Goal: Find contact information: Obtain details needed to contact an individual or organization

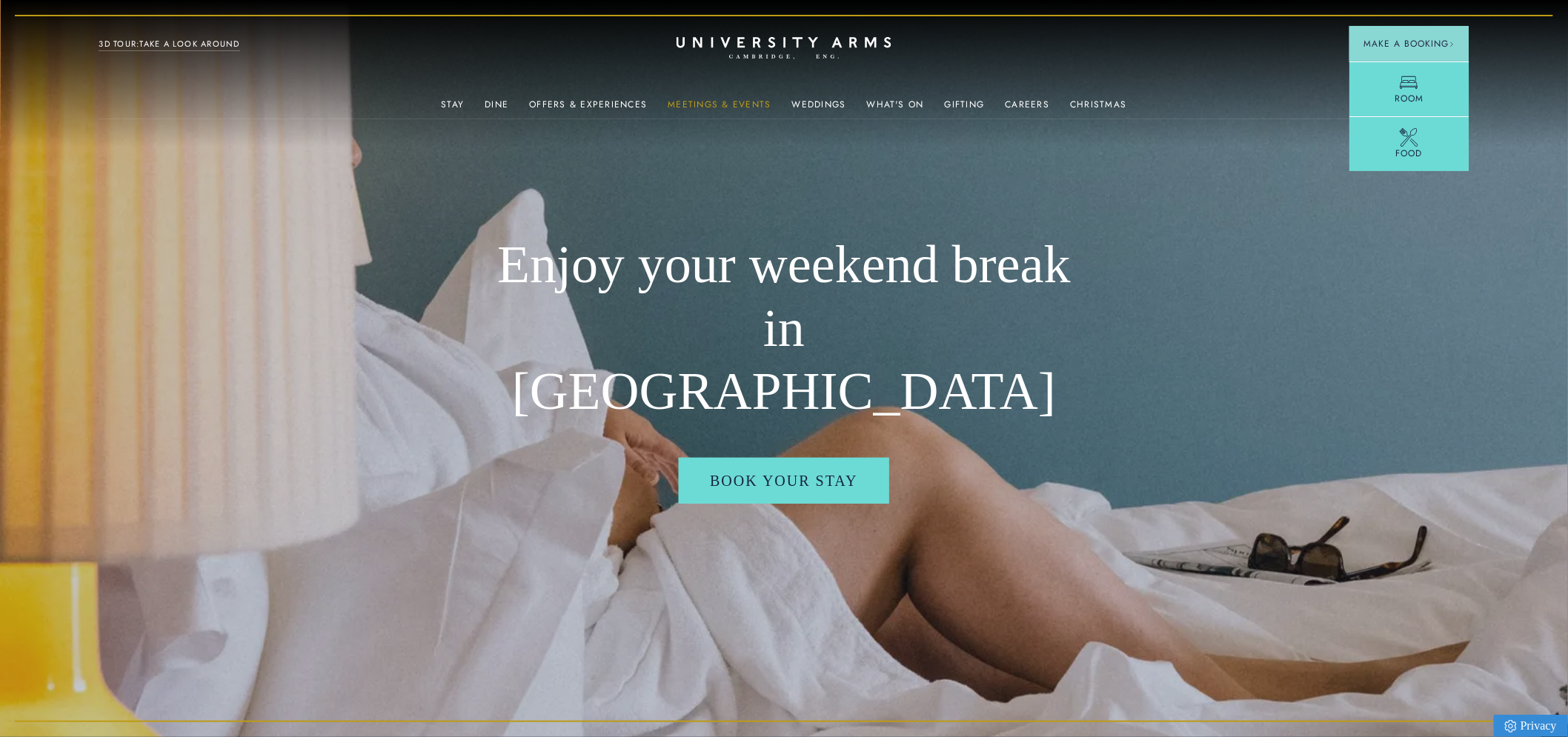
click at [746, 102] on link "Meetings & Events" at bounding box center [719, 109] width 103 height 20
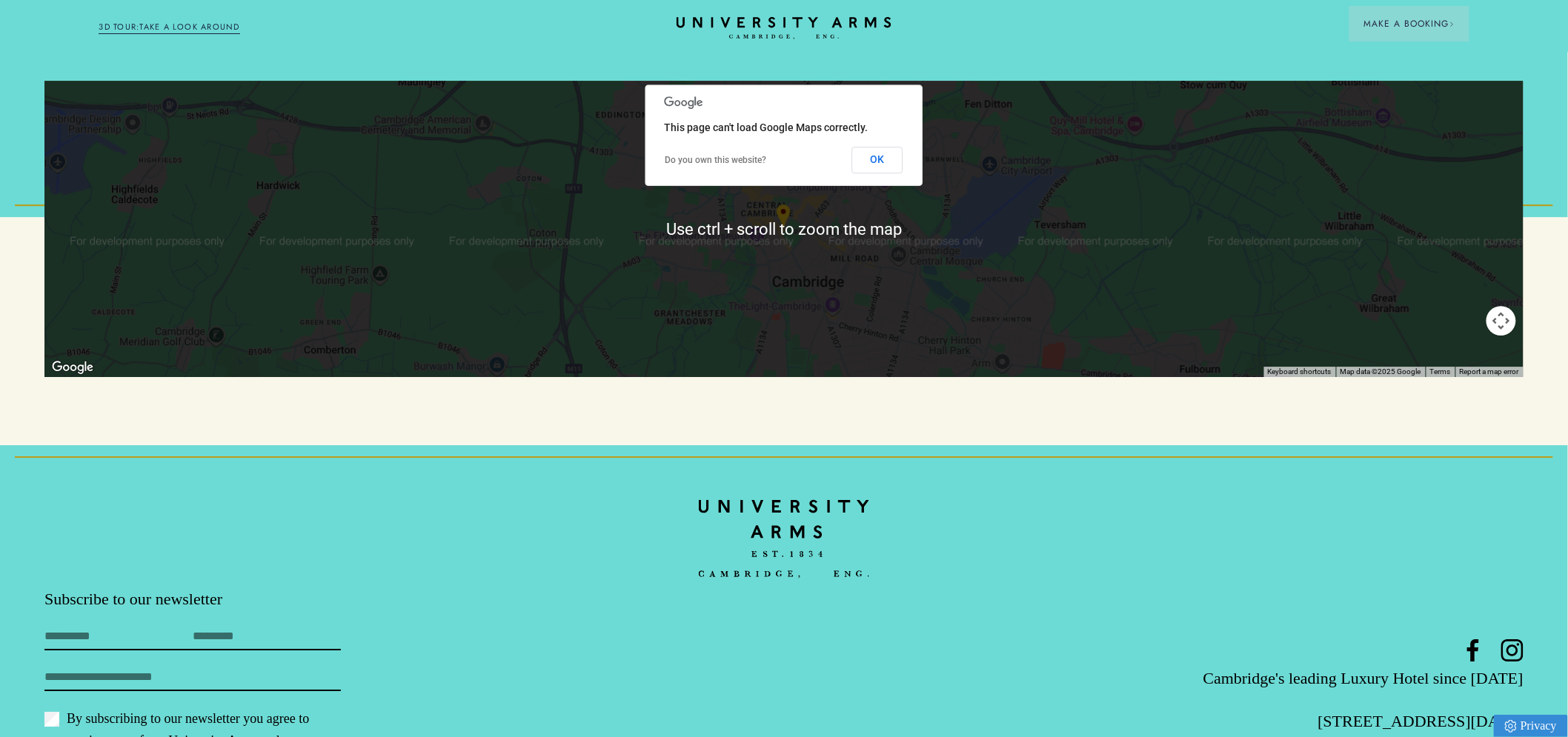
scroll to position [1868, 0]
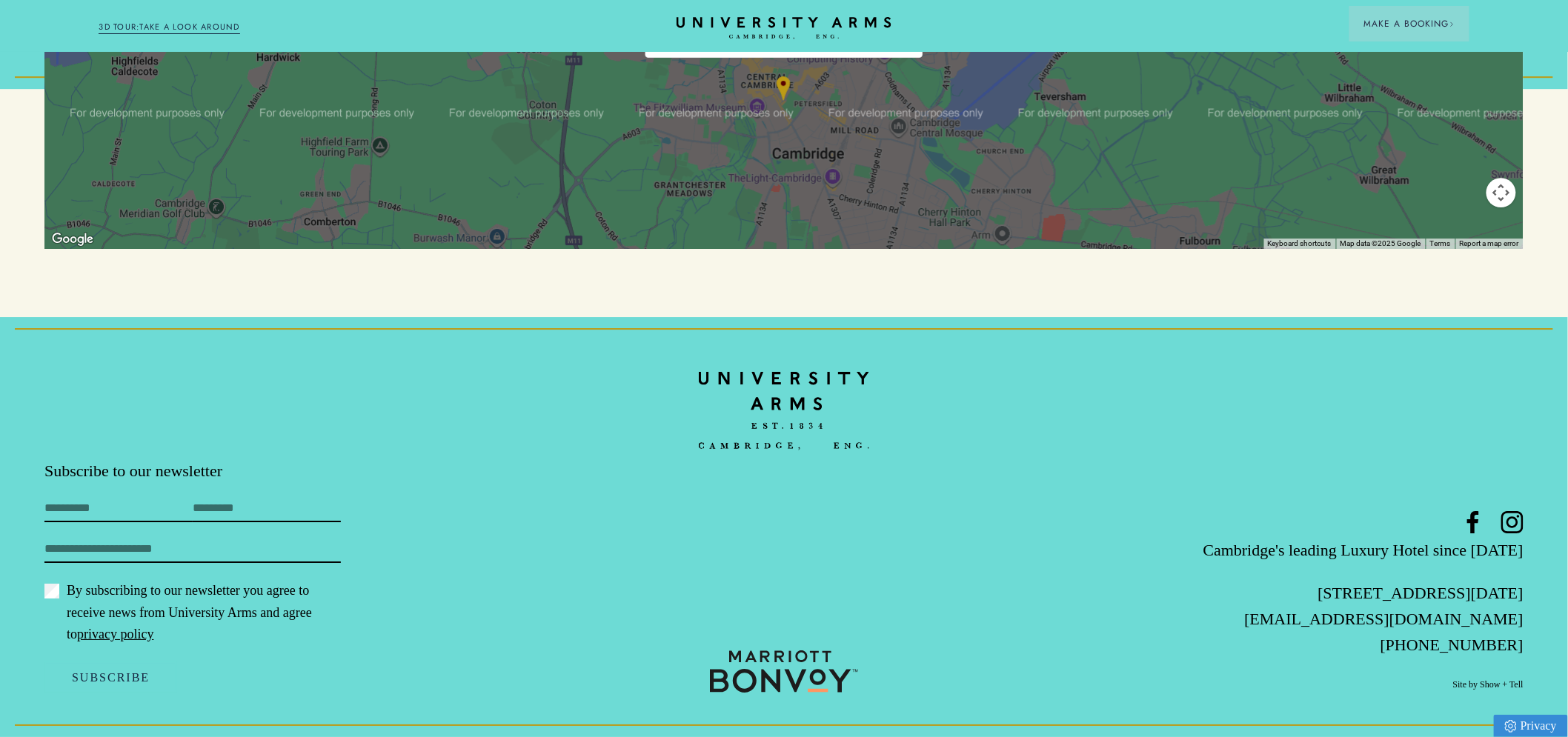
drag, startPoint x: 1282, startPoint y: 593, endPoint x: 1518, endPoint y: 583, distance: 236.2
click at [1518, 583] on p "[STREET_ADDRESS][DATE]" at bounding box center [1277, 593] width 493 height 26
copy p "[STREET_ADDRESS][DATE]"
